Goal: Use online tool/utility: Utilize a website feature to perform a specific function

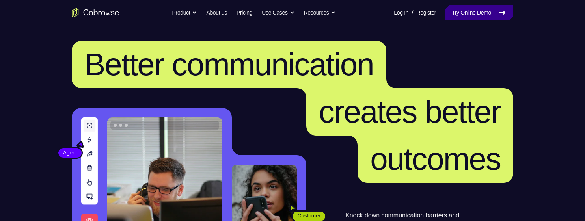
click at [491, 10] on link "Try Online Demo" at bounding box center [480, 13] width 68 height 16
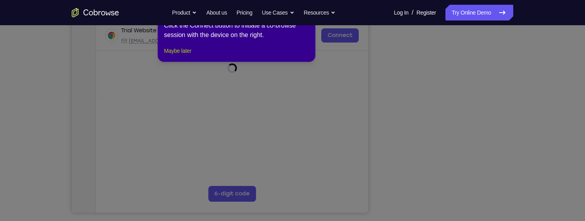
click at [176, 56] on button "Maybe later" at bounding box center [177, 50] width 27 height 9
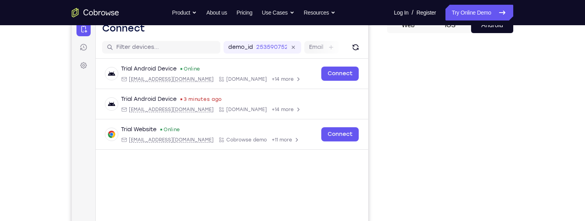
scroll to position [83, 0]
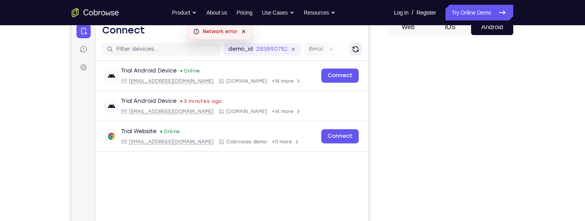
click at [352, 47] on icon "Refresh" at bounding box center [356, 49] width 8 height 8
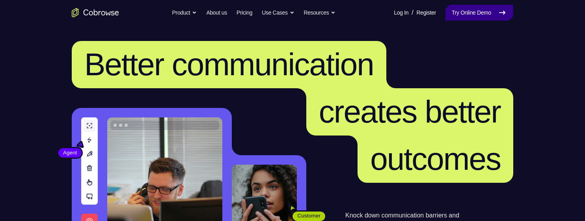
click at [500, 15] on icon at bounding box center [502, 12] width 9 height 9
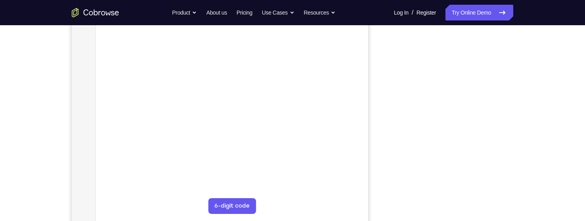
scroll to position [144, 0]
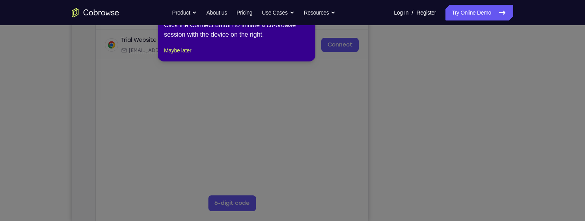
click at [484, 167] on icon at bounding box center [292, 110] width 585 height 221
click at [187, 55] on button "Maybe later" at bounding box center [177, 50] width 27 height 9
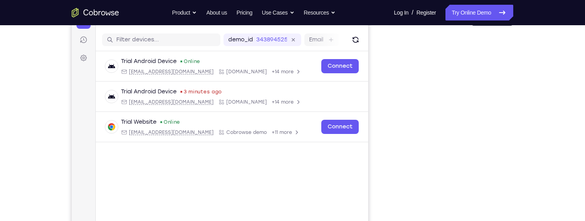
scroll to position [91, 0]
